Goal: Information Seeking & Learning: Learn about a topic

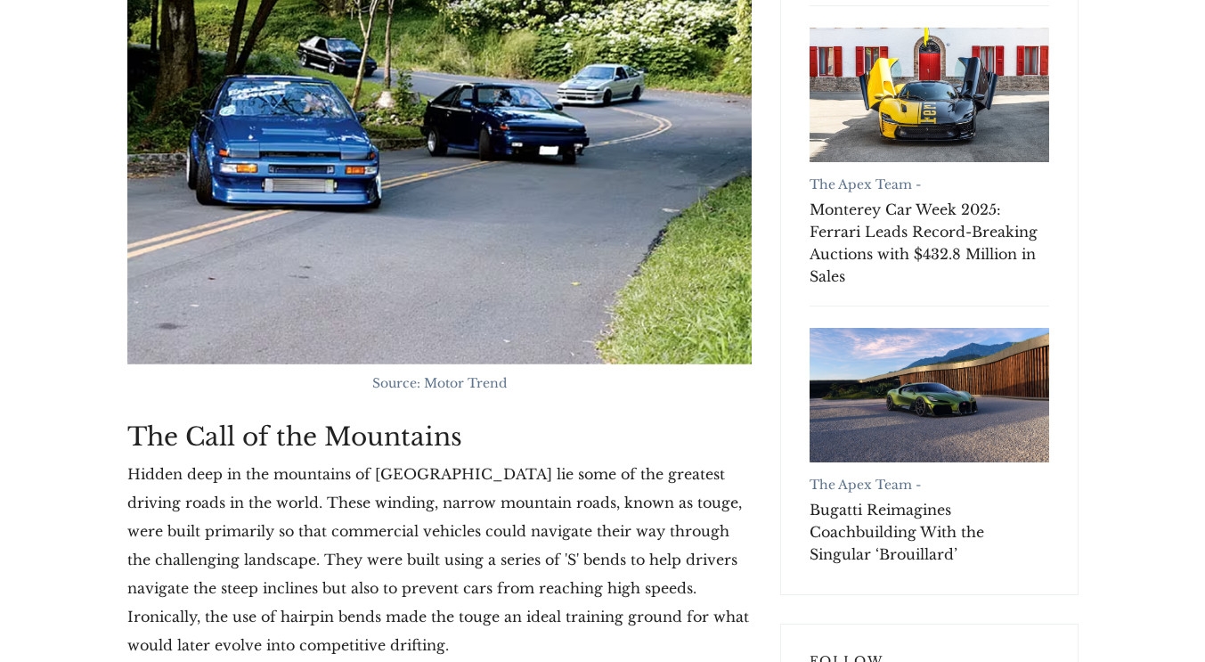
scroll to position [921, 0]
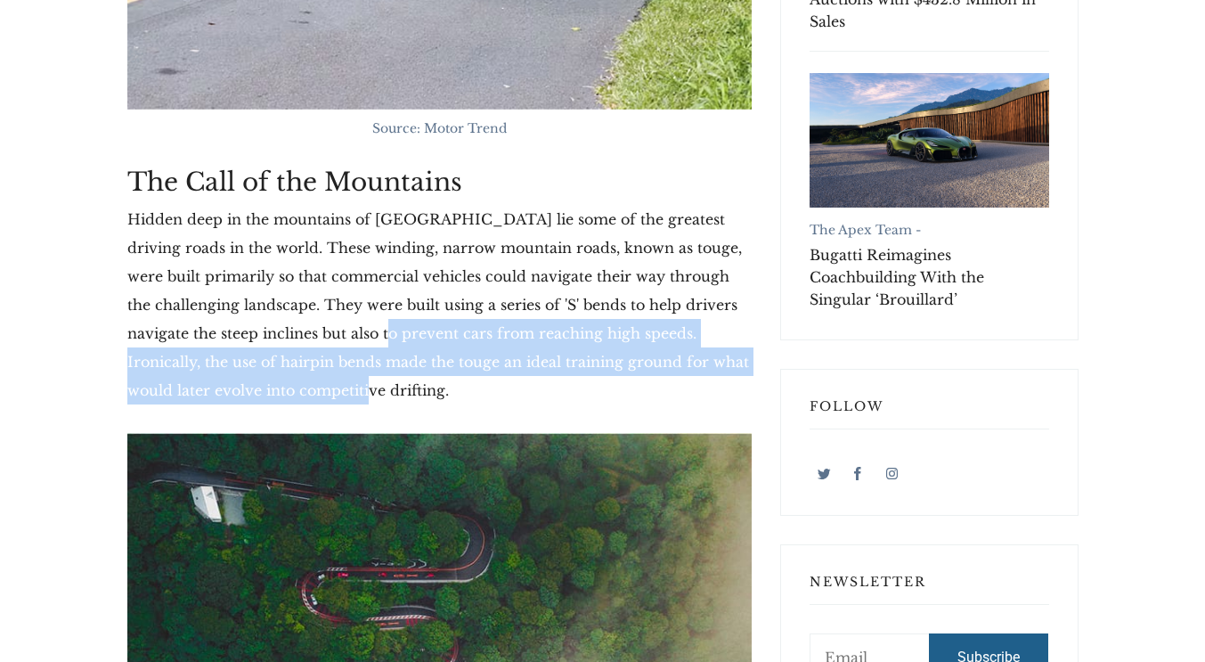
drag, startPoint x: 325, startPoint y: 323, endPoint x: 392, endPoint y: 385, distance: 90.8
click at [392, 385] on p "Hidden deep in the mountains of [GEOGRAPHIC_DATA] lie some of the greatest driv…" at bounding box center [439, 304] width 624 height 199
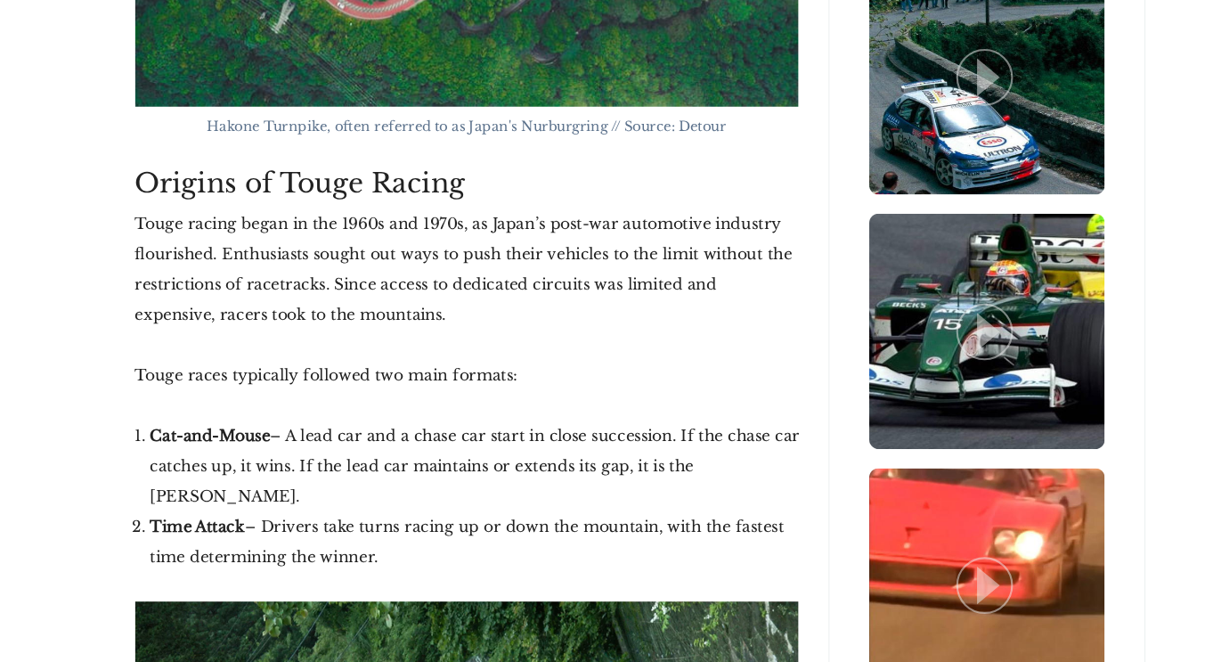
scroll to position [2103, 0]
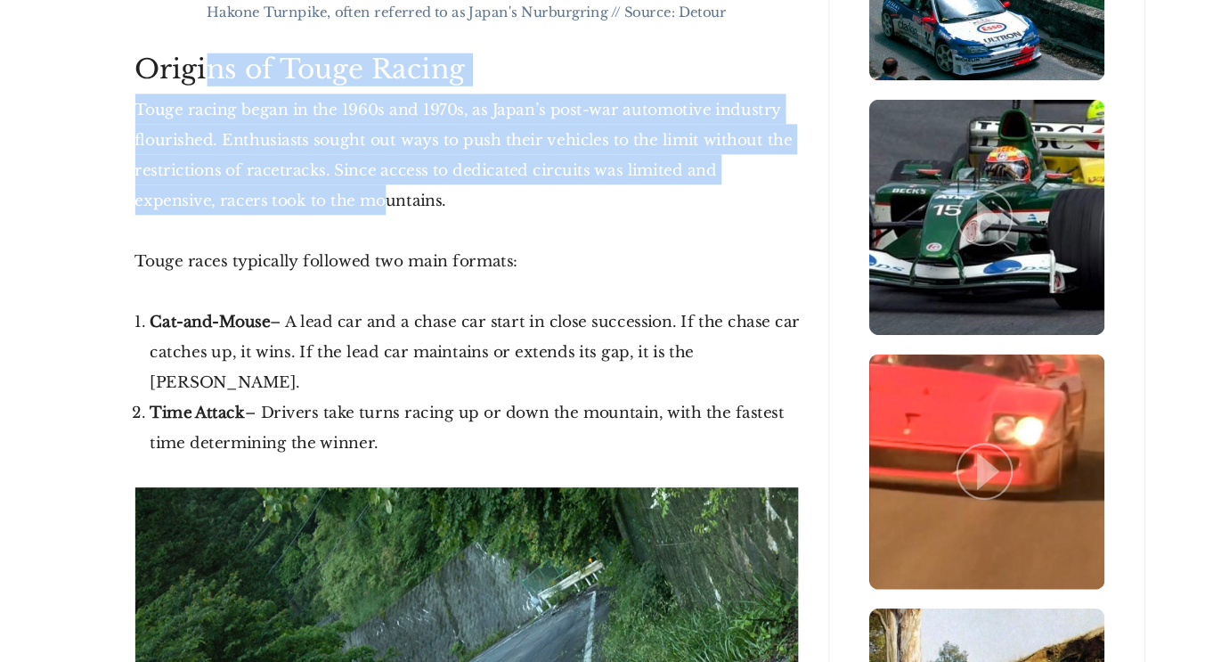
drag, startPoint x: 193, startPoint y: 118, endPoint x: 284, endPoint y: 223, distance: 138.2
click at [284, 223] on p "Touge racing began in the 1960s and 1970s, as Japan’s post-war automotive indus…" at bounding box center [439, 184] width 624 height 114
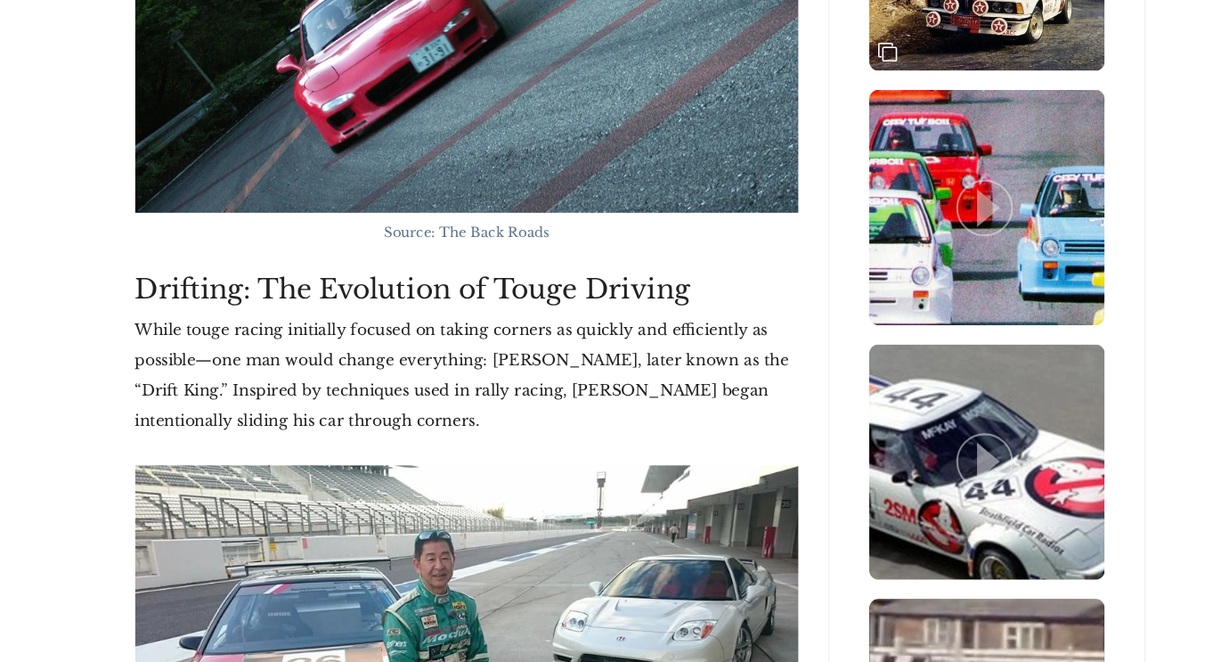
scroll to position [2832, 0]
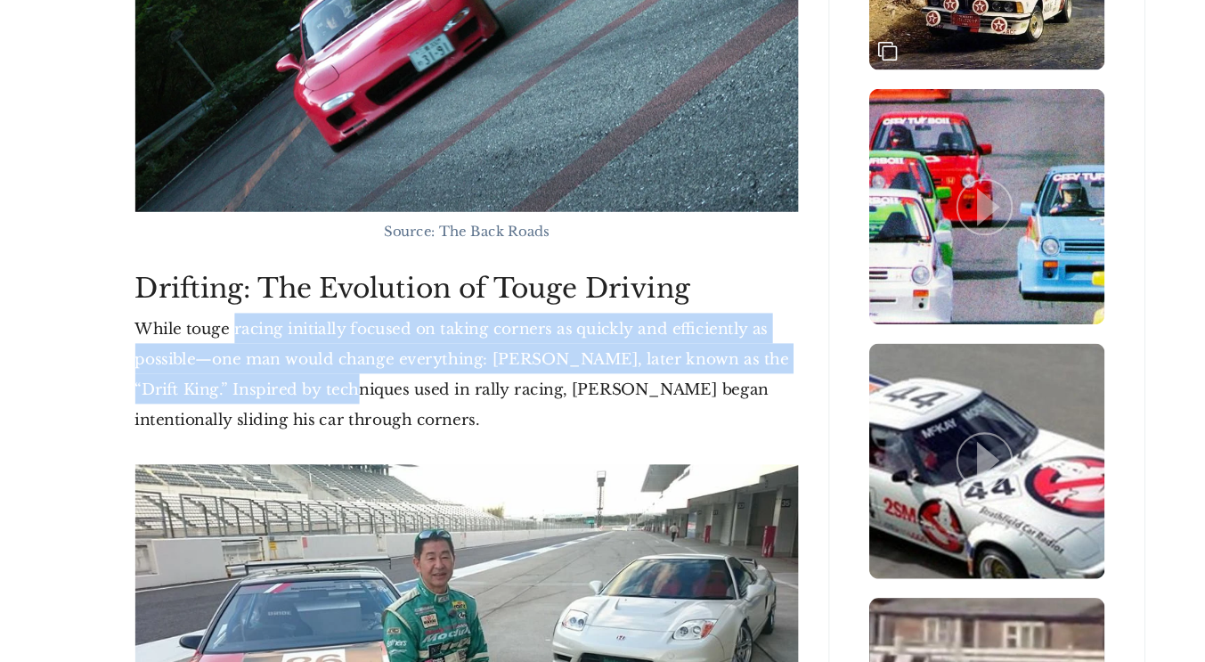
drag, startPoint x: 220, startPoint y: 313, endPoint x: 358, endPoint y: 379, distance: 153.3
click at [358, 379] on p "While touge racing initially focused on taking corners as quickly and efficient…" at bounding box center [439, 390] width 624 height 114
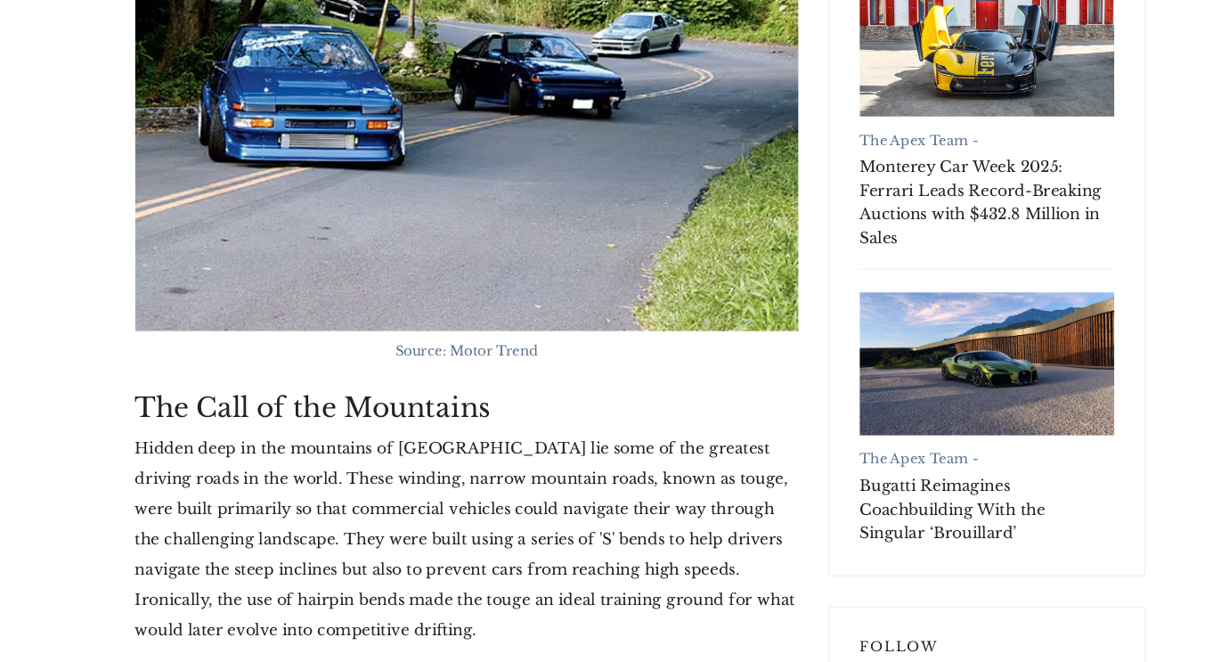
scroll to position [718, 0]
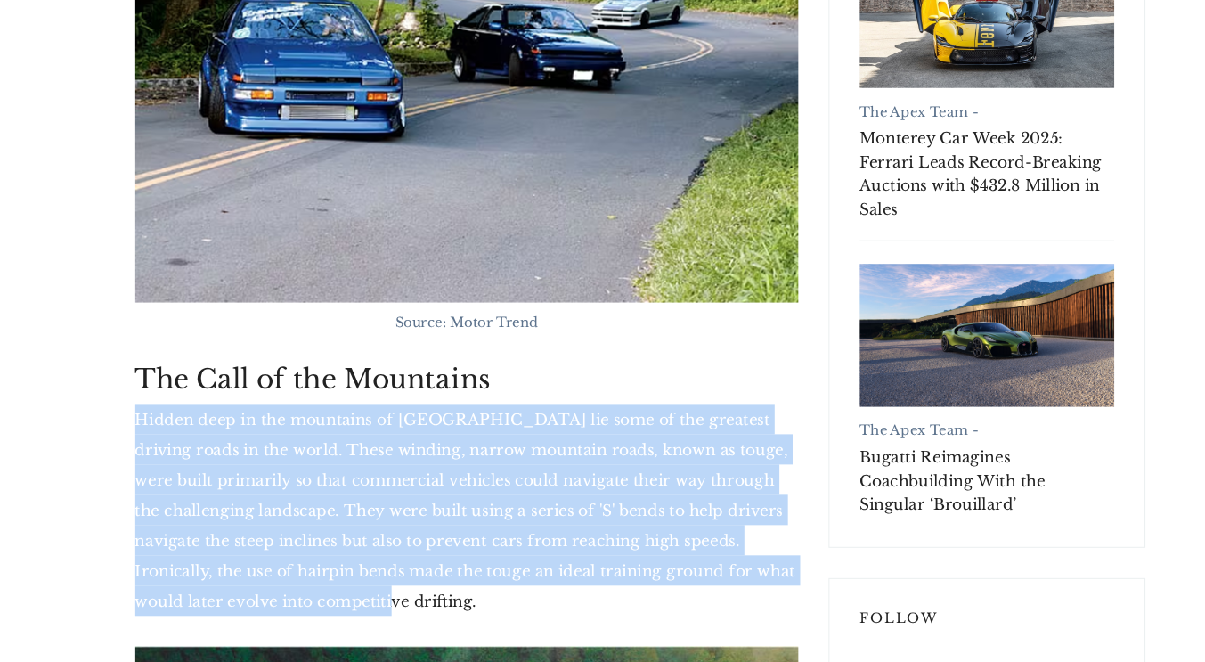
drag, startPoint x: 129, startPoint y: 407, endPoint x: 348, endPoint y: 615, distance: 302.4
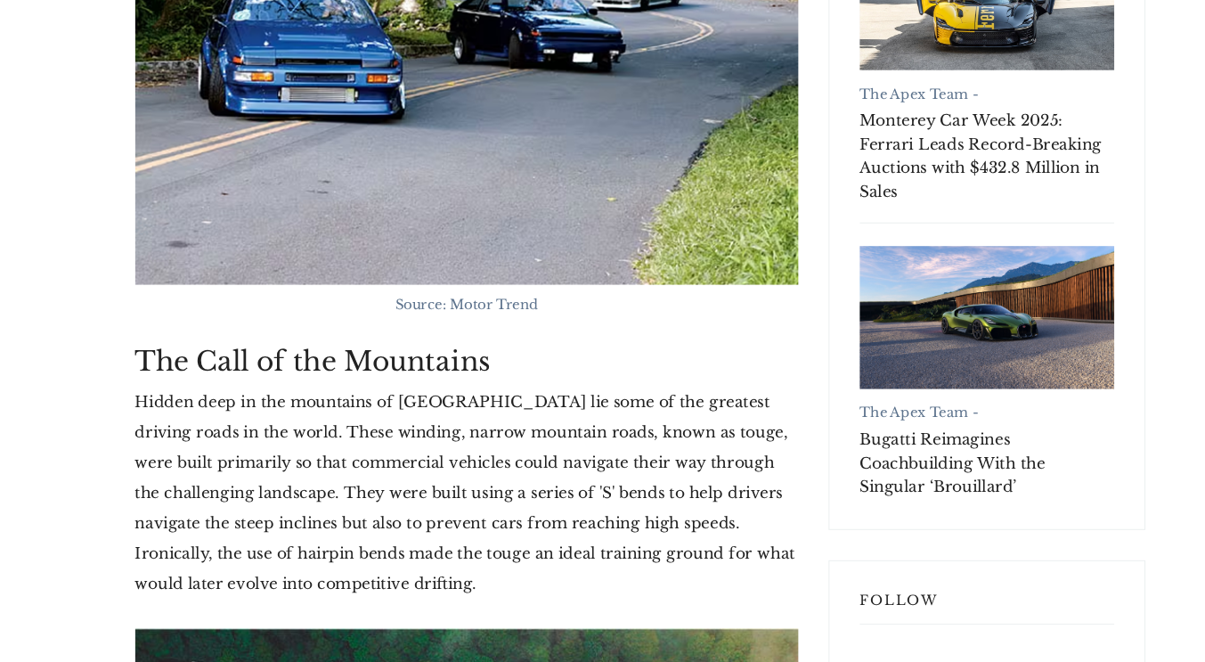
scroll to position [712, 0]
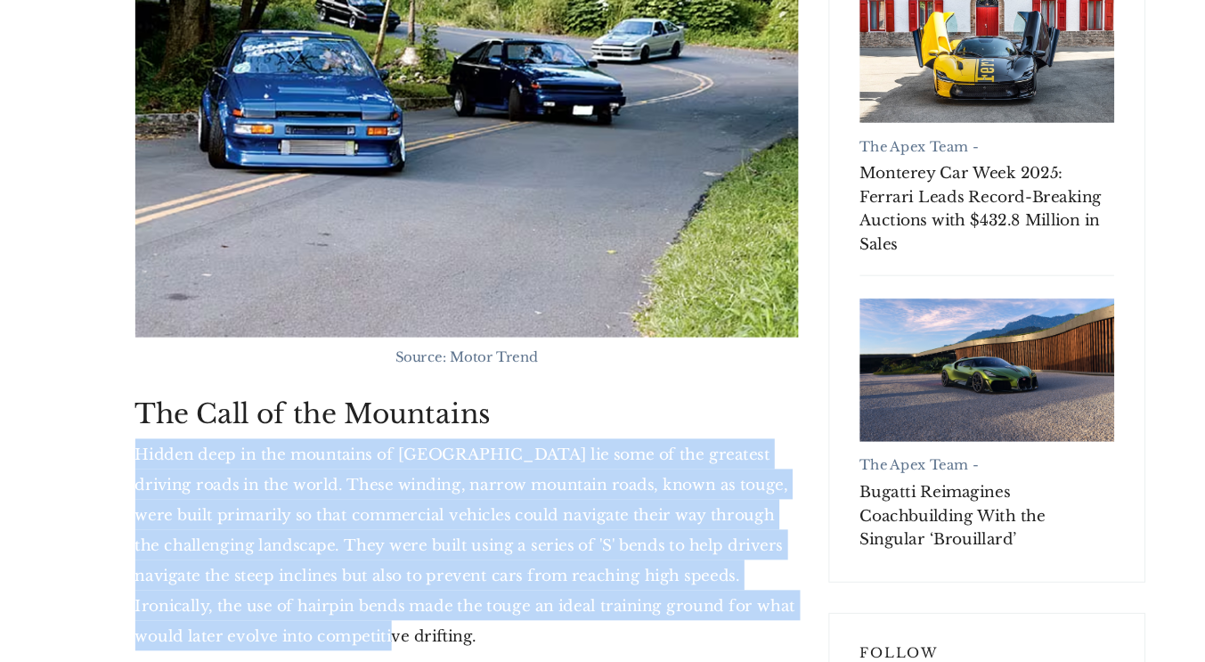
drag, startPoint x: 125, startPoint y: 421, endPoint x: 421, endPoint y: 585, distance: 338.8
copy p "Hidden deep in the mountains of [GEOGRAPHIC_DATA] lie some of the greatest driv…"
